Goal: Navigation & Orientation: Find specific page/section

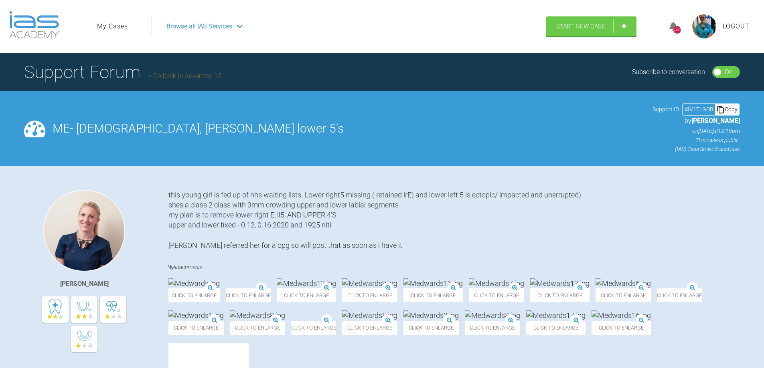
scroll to position [5771, 0]
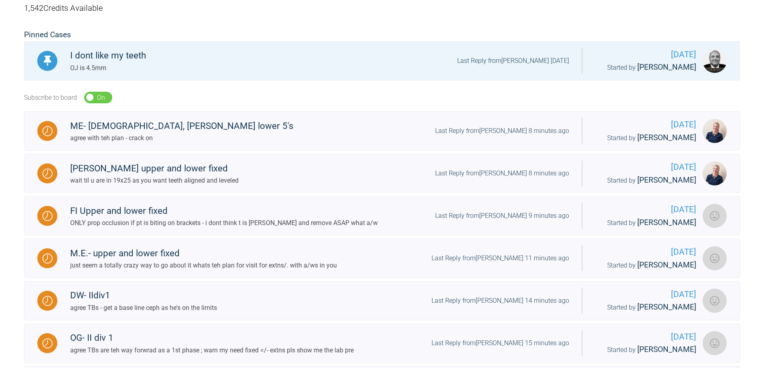
scroll to position [216, 0]
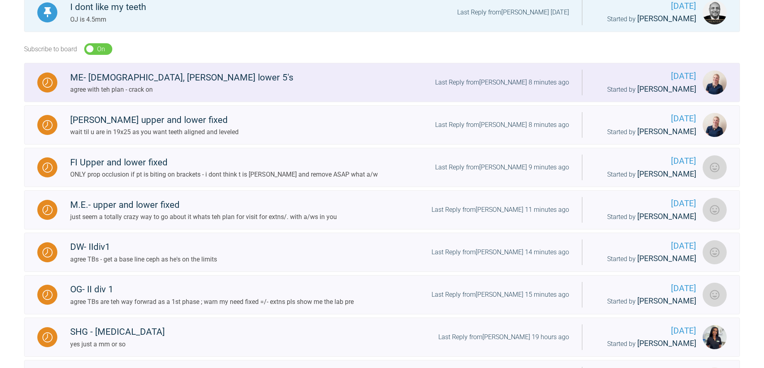
click at [42, 81] on img at bounding box center [47, 83] width 10 height 10
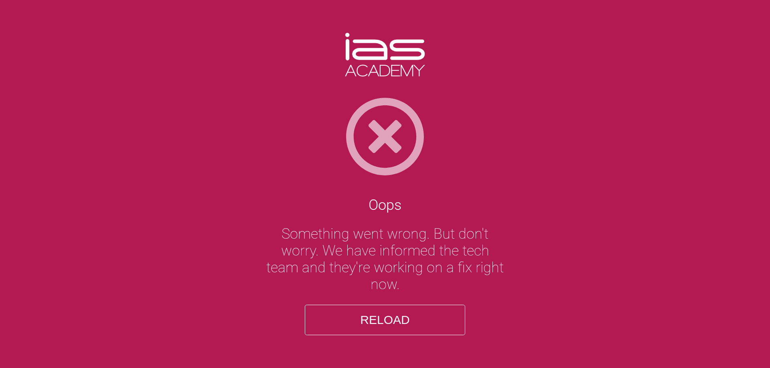
drag, startPoint x: 374, startPoint y: 316, endPoint x: 379, endPoint y: 317, distance: 4.7
click at [379, 317] on button "Reload" at bounding box center [385, 320] width 160 height 30
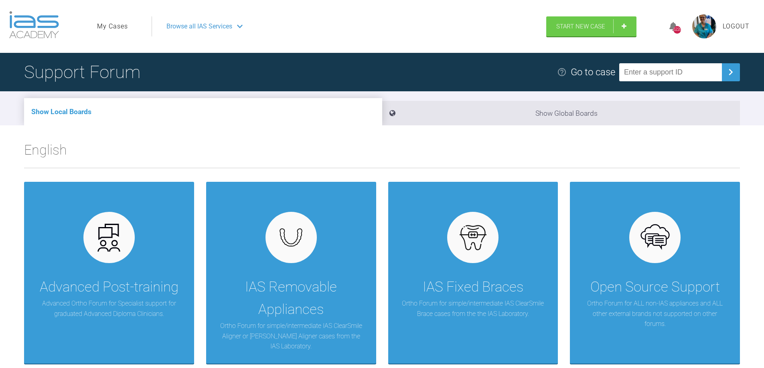
click at [219, 23] on span "Browse all IAS Services" at bounding box center [199, 26] width 66 height 10
